Goal: Task Accomplishment & Management: Manage account settings

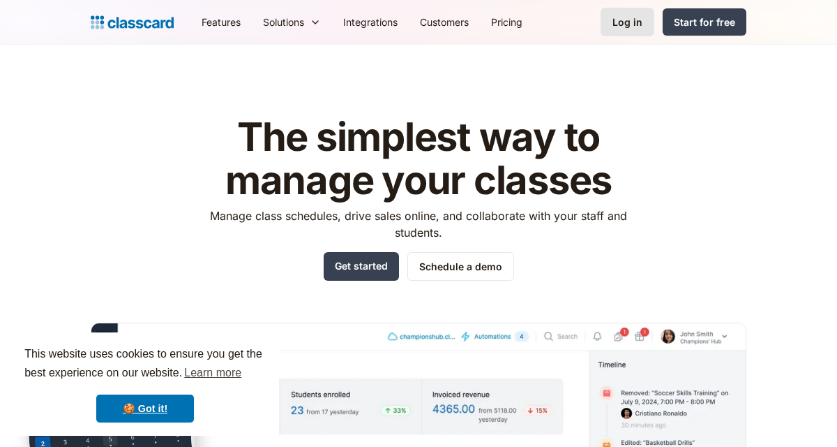
click at [634, 13] on link "Log in" at bounding box center [628, 22] width 54 height 29
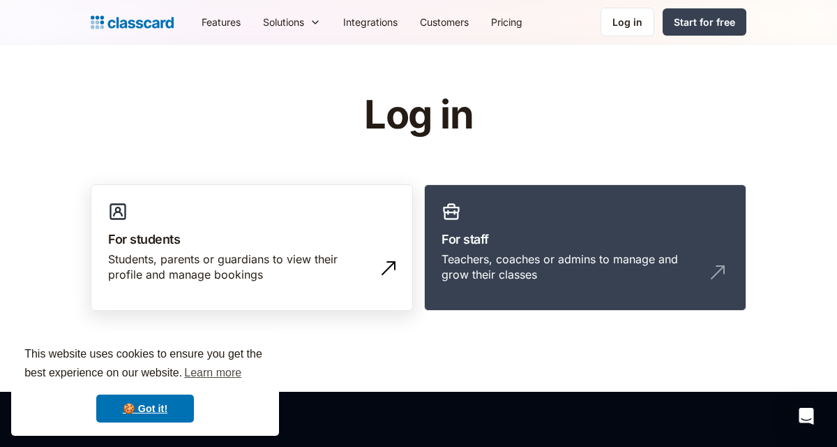
click at [266, 253] on div "Students, parents or guardians to view their profile and manage bookings" at bounding box center [238, 266] width 260 height 31
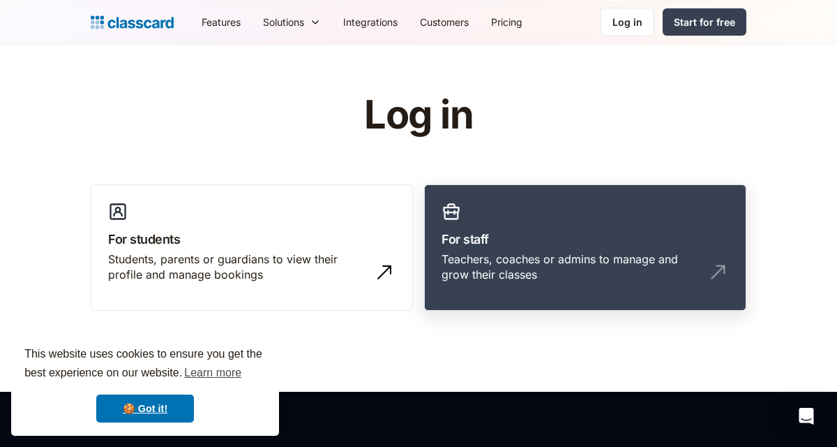
click at [535, 197] on link "For staff Teachers, coaches or admins to manage and grow their classes" at bounding box center [585, 247] width 322 height 127
